Goal: Check status: Check status

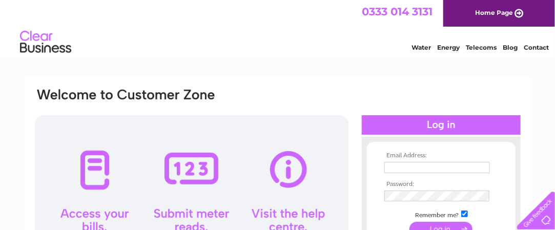
type input "johnbtaylorfs@hotmail.com"
click at [94, 169] on div at bounding box center [192, 204] width 314 height 179
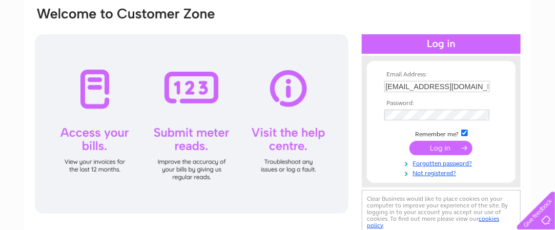
scroll to position [82, 0]
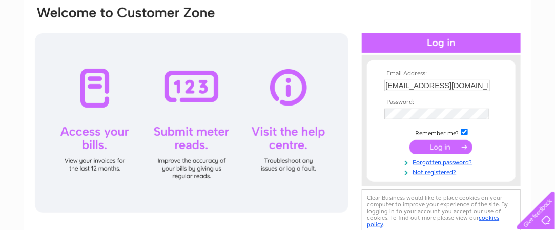
click at [91, 93] on div at bounding box center [192, 122] width 314 height 179
click at [434, 146] on input "submit" at bounding box center [441, 147] width 63 height 14
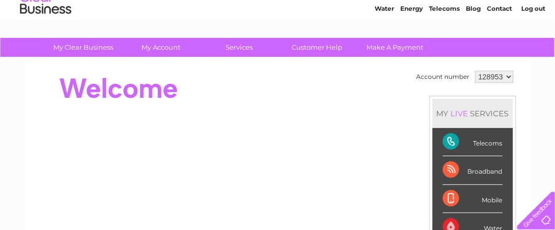
scroll to position [41, 0]
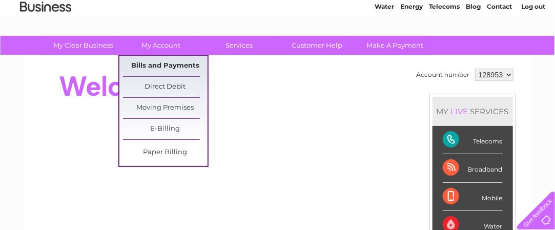
click at [159, 67] on link "Bills and Payments" at bounding box center [165, 66] width 85 height 21
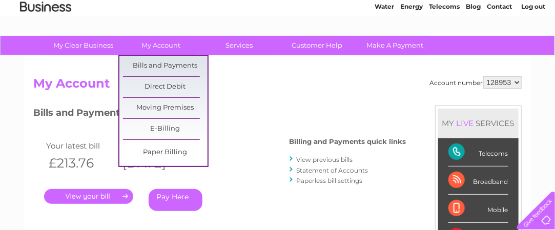
scroll to position [62, 0]
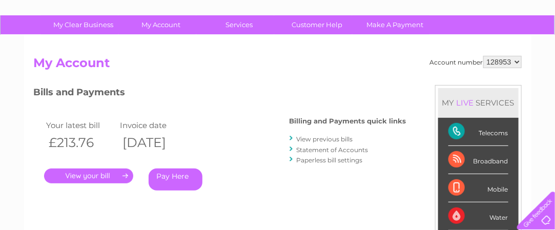
click at [86, 175] on link "." at bounding box center [88, 176] width 89 height 15
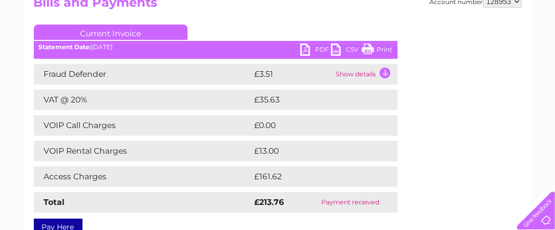
scroll to position [123, 0]
